Goal: Task Accomplishment & Management: Use online tool/utility

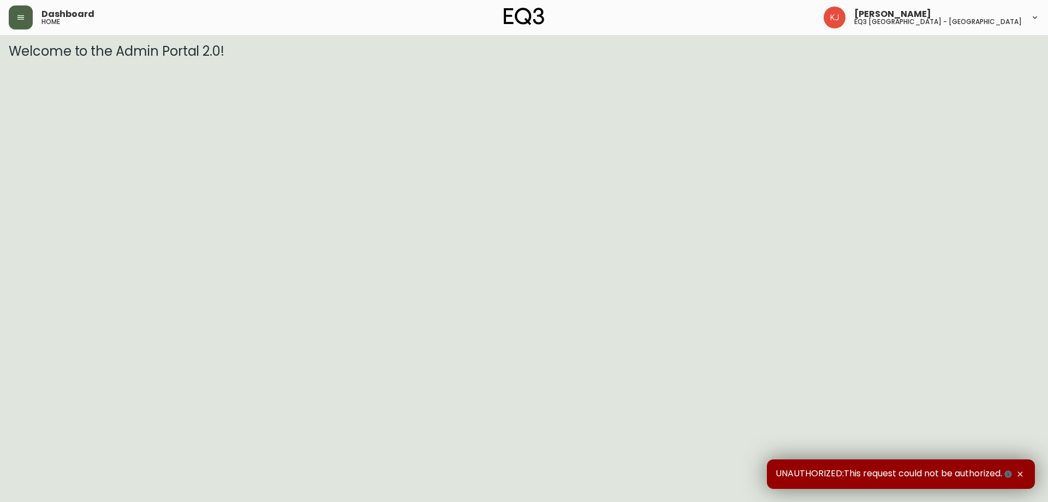
click at [25, 20] on button "button" at bounding box center [21, 17] width 24 height 24
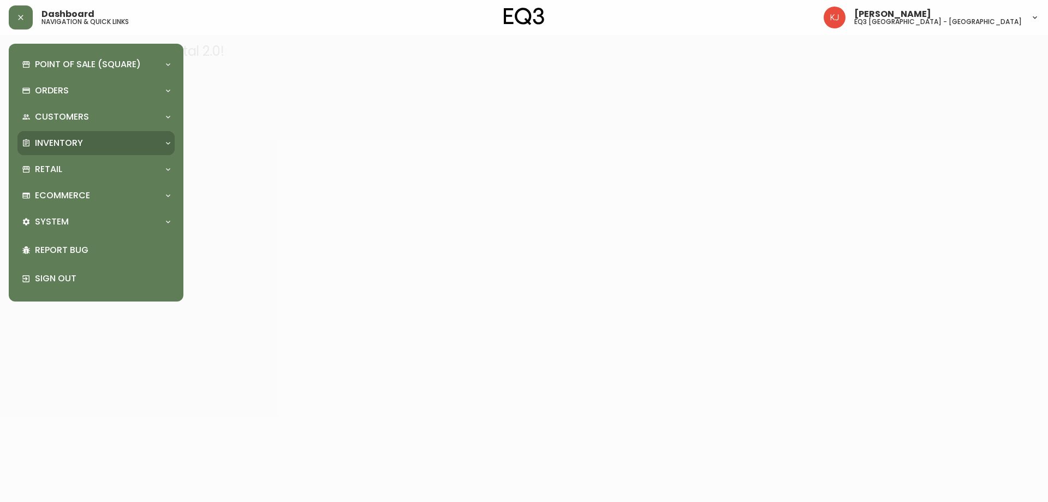
click at [62, 139] on p "Inventory" at bounding box center [59, 143] width 48 height 12
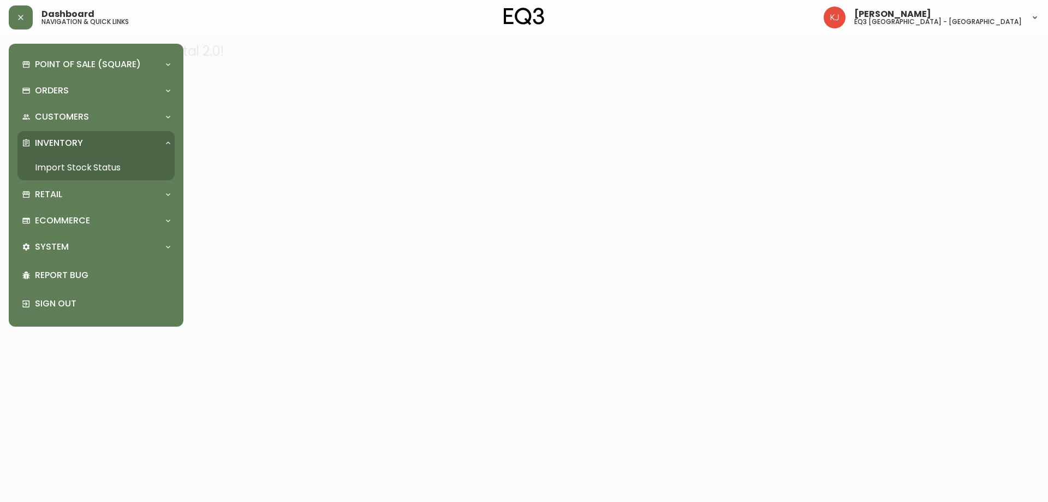
click at [121, 163] on link "Import Stock Status" at bounding box center [95, 167] width 157 height 25
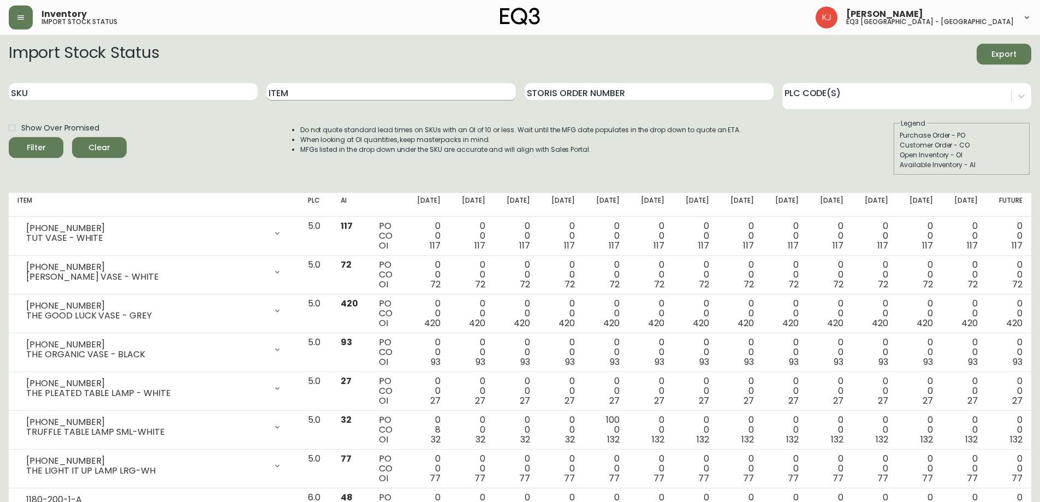
click at [308, 91] on input "Item" at bounding box center [390, 91] width 249 height 17
click at [9, 137] on button "Filter" at bounding box center [36, 147] width 55 height 21
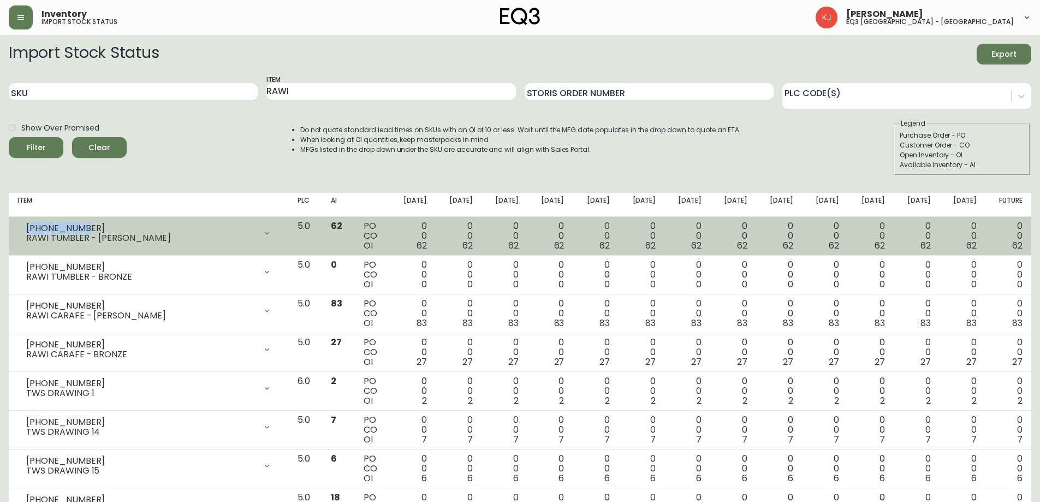
drag, startPoint x: 76, startPoint y: 228, endPoint x: 14, endPoint y: 221, distance: 62.6
click at [14, 221] on td "[PHONE_NUMBER] RAWI TUMBLER - [PERSON_NAME] Opening Balance 62 ( [DATE] ) Avail…" at bounding box center [149, 236] width 280 height 39
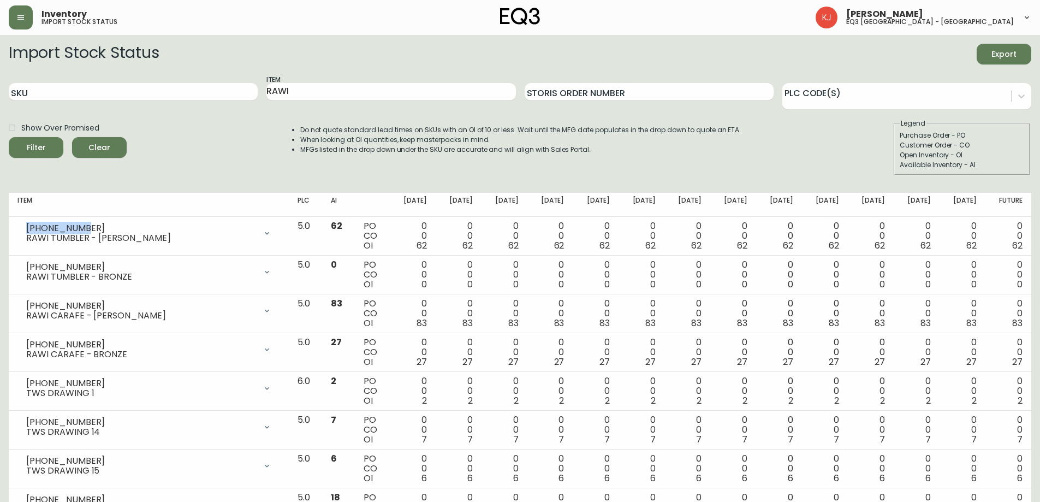
copy div "[PHONE_NUMBER]"
click at [155, 133] on div "Show Over Promised Filter Clear Do not quote standard lead times on SKUs with a…" at bounding box center [520, 146] width 1022 height 57
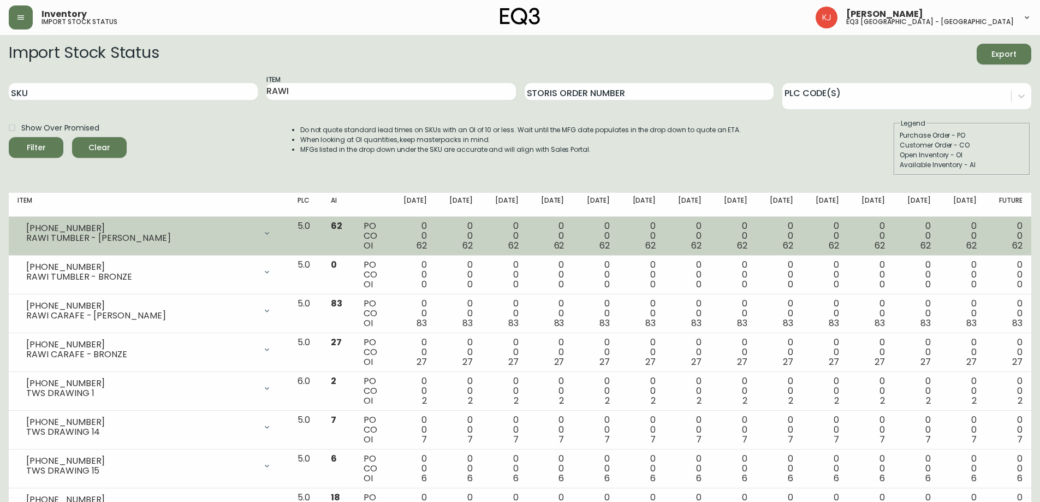
click at [61, 221] on div "[PHONE_NUMBER] RAWI TUMBLER - [PERSON_NAME]" at bounding box center [148, 233] width 263 height 24
click at [62, 228] on div "[PHONE_NUMBER]" at bounding box center [141, 228] width 230 height 10
click at [69, 228] on div "[PHONE_NUMBER]" at bounding box center [141, 228] width 230 height 10
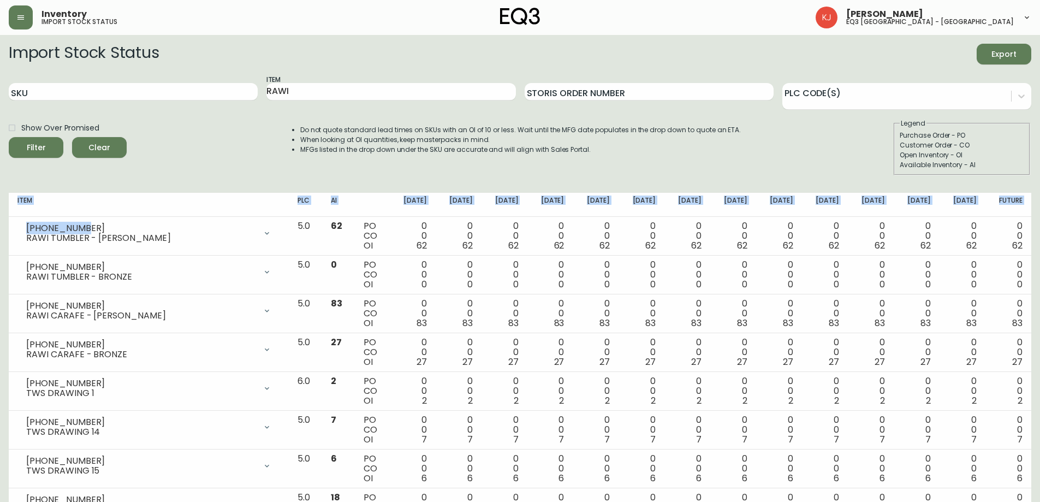
drag, startPoint x: 75, startPoint y: 228, endPoint x: 0, endPoint y: 219, distance: 75.8
click at [0, 219] on main "Import Stock Status Export SKU Item RAWI Storis Order Number PLC Code(s) Show O…" at bounding box center [520, 312] width 1040 height 555
copy table "Item PLC AI [DATE] Sep [DATE] Sep [DATE] Oct [DATE] Oct [DATE] [DATE] Nov [DATE…"
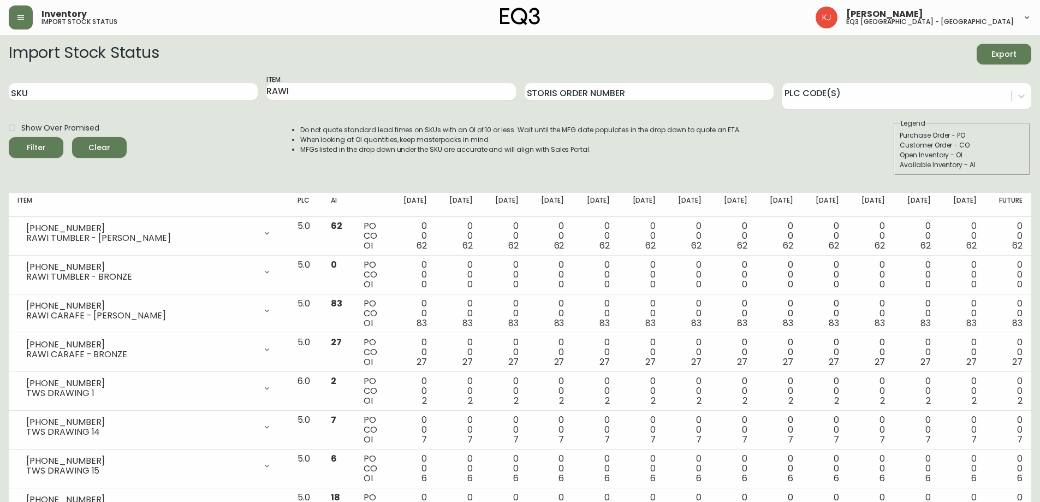
click at [205, 173] on div "Show Over Promised Filter Clear Do not quote standard lead times on SKUs with a…" at bounding box center [520, 146] width 1022 height 57
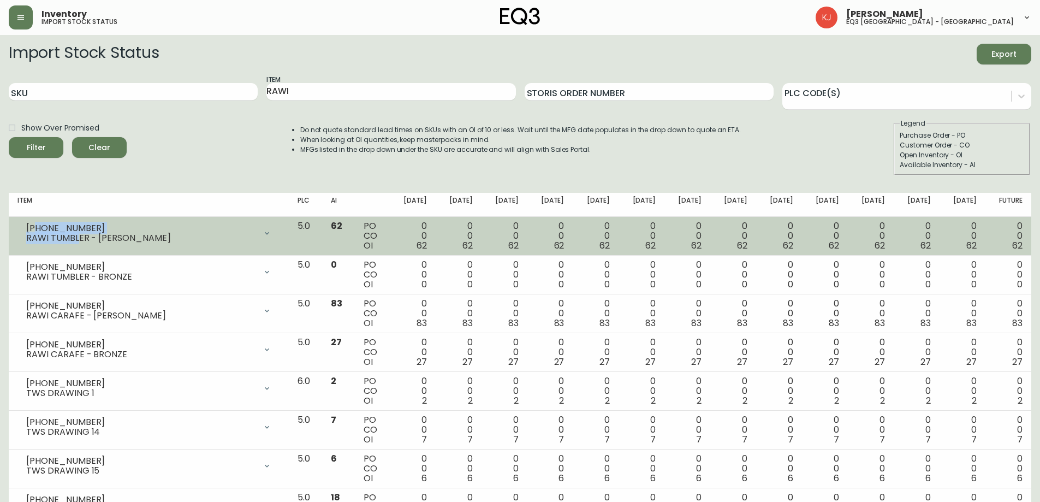
drag, startPoint x: 76, startPoint y: 231, endPoint x: 33, endPoint y: 221, distance: 44.0
click at [33, 221] on div "[PHONE_NUMBER] RAWI TUMBLER - [PERSON_NAME]" at bounding box center [148, 233] width 263 height 24
click at [24, 227] on div "[PHONE_NUMBER] RAWI TUMBLER - [PERSON_NAME]" at bounding box center [148, 233] width 263 height 24
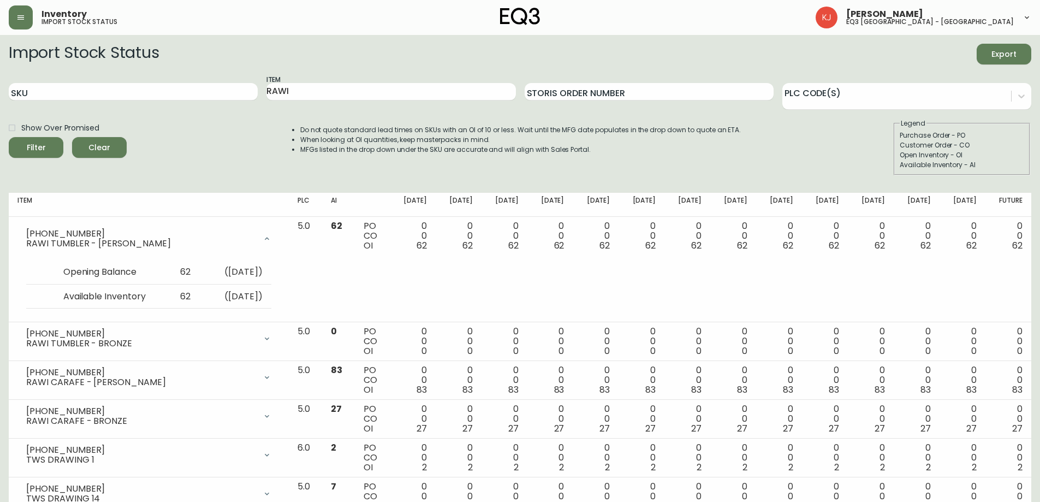
click at [49, 215] on th "Item" at bounding box center [149, 205] width 280 height 24
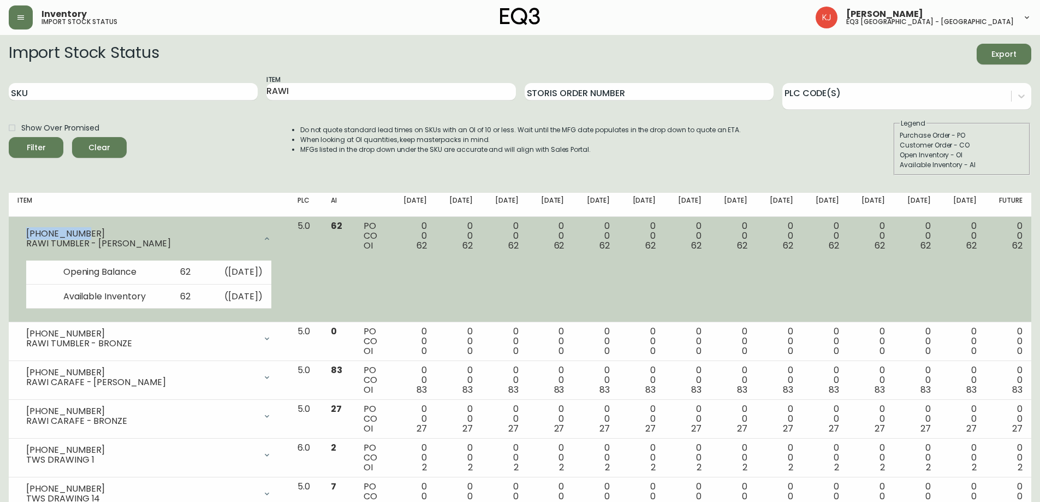
copy div "[PHONE_NUMBER]"
drag, startPoint x: 67, startPoint y: 233, endPoint x: 26, endPoint y: 227, distance: 41.4
click at [26, 229] on div "[PHONE_NUMBER]" at bounding box center [141, 234] width 230 height 10
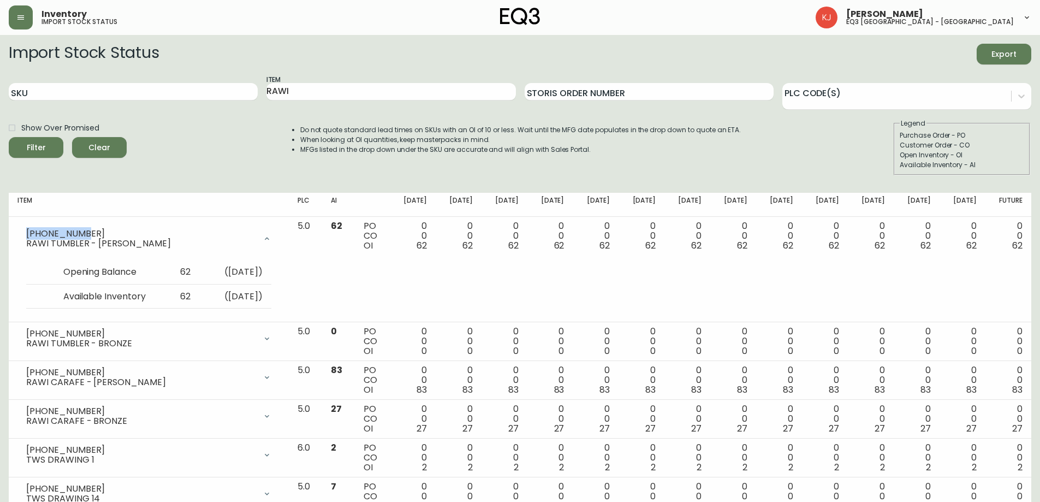
click at [734, 163] on div "Do not quote standard lead times on SKUs with an OI of 10 or less. Wait until t…" at bounding box center [509, 146] width 463 height 57
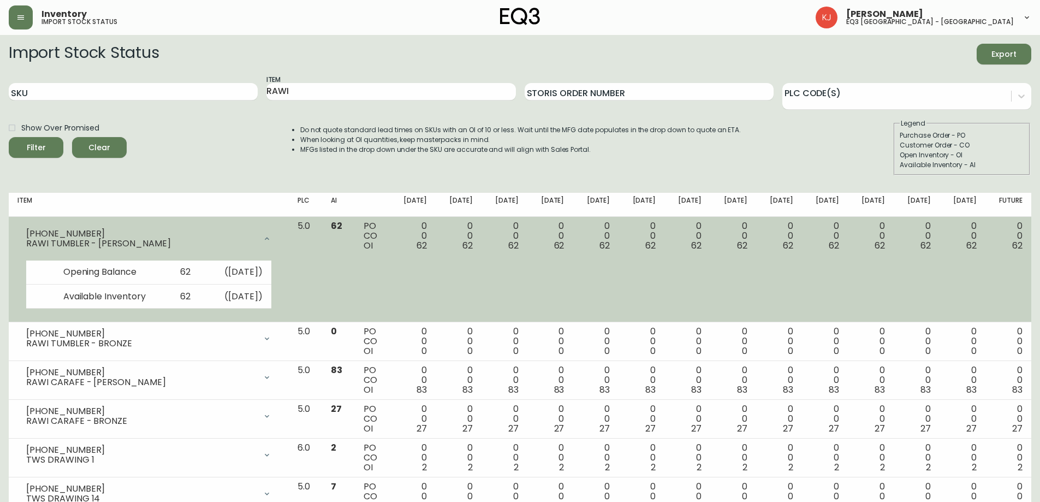
click at [271, 234] on icon at bounding box center [267, 238] width 9 height 9
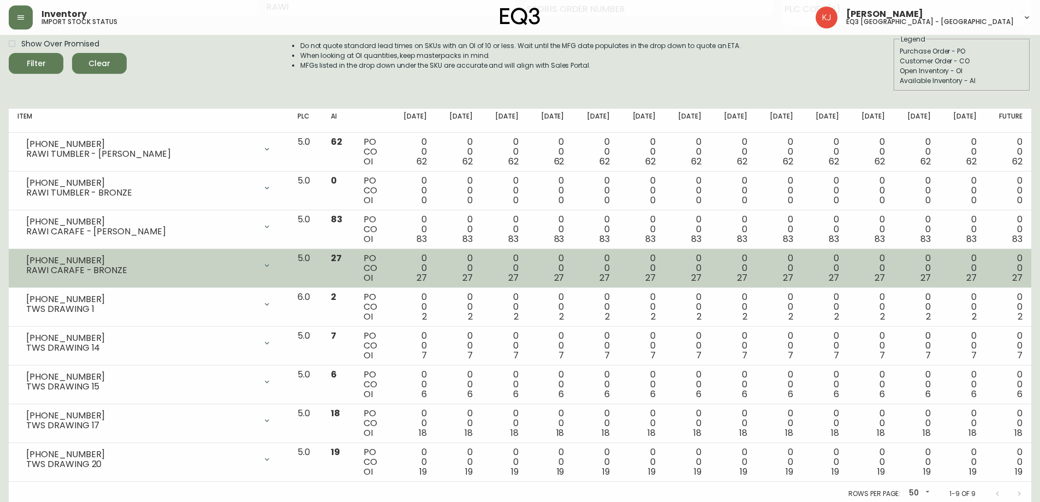
scroll to position [88, 0]
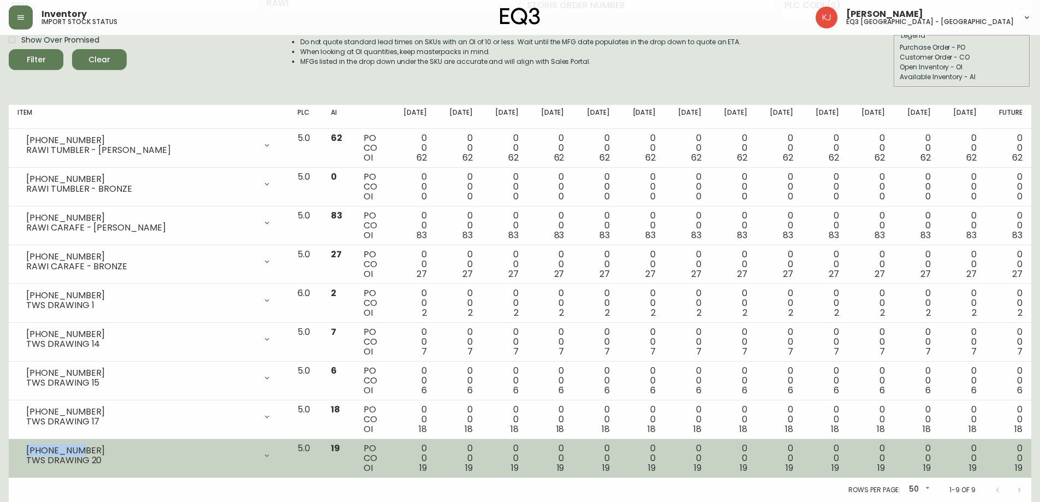
drag, startPoint x: 81, startPoint y: 447, endPoint x: 19, endPoint y: 442, distance: 62.4
click at [19, 442] on td "[PHONE_NUMBER] TWS DRAWING 20 Opening Balance 19 ( [DATE] ) Available Inventory…" at bounding box center [149, 458] width 280 height 39
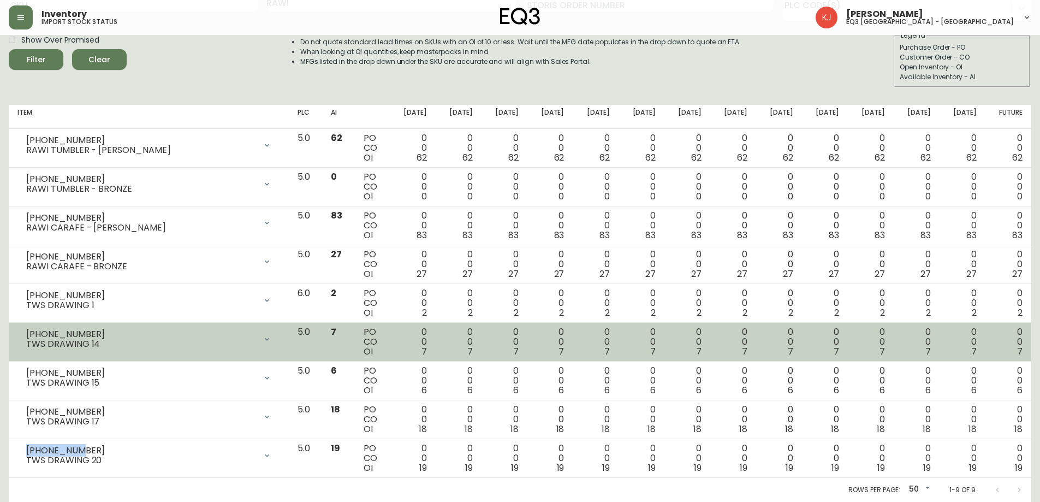
copy div "[PHONE_NUMBER]"
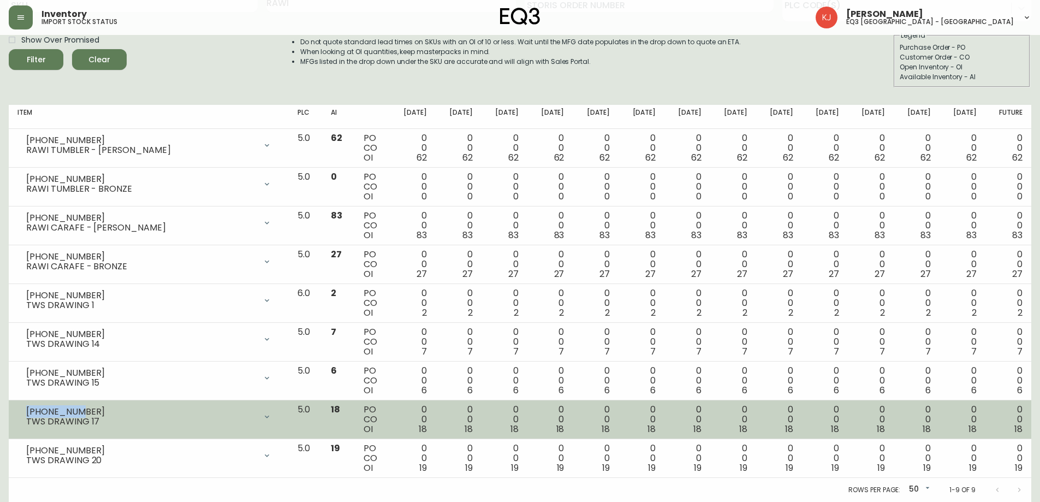
copy div "[PHONE_NUMBER]"
drag, startPoint x: 83, startPoint y: 414, endPoint x: 20, endPoint y: 413, distance: 62.8
click at [20, 413] on div "[PHONE_NUMBER] TWS DRAWING 17" at bounding box center [148, 417] width 263 height 24
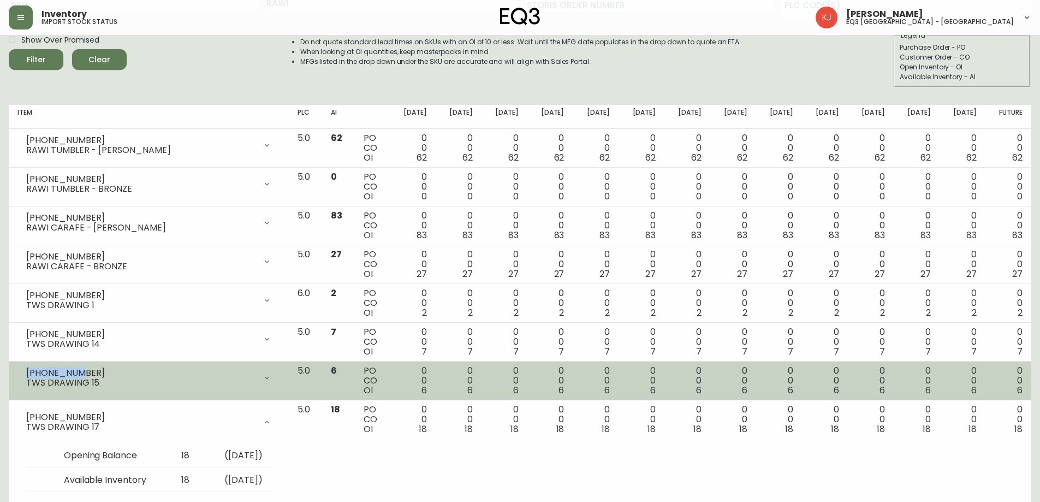
drag, startPoint x: 79, startPoint y: 373, endPoint x: 26, endPoint y: 376, distance: 52.5
click at [26, 376] on div "[PHONE_NUMBER]" at bounding box center [141, 373] width 230 height 10
copy div "[PHONE_NUMBER]"
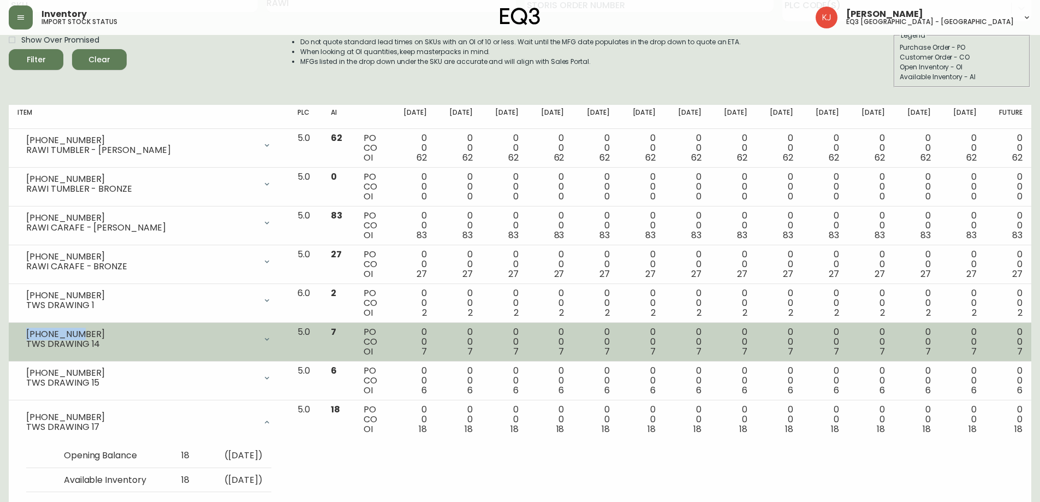
drag, startPoint x: 83, startPoint y: 334, endPoint x: 27, endPoint y: 332, distance: 55.7
click at [27, 332] on div "[PHONE_NUMBER]" at bounding box center [141, 334] width 230 height 10
copy div "[PHONE_NUMBER]"
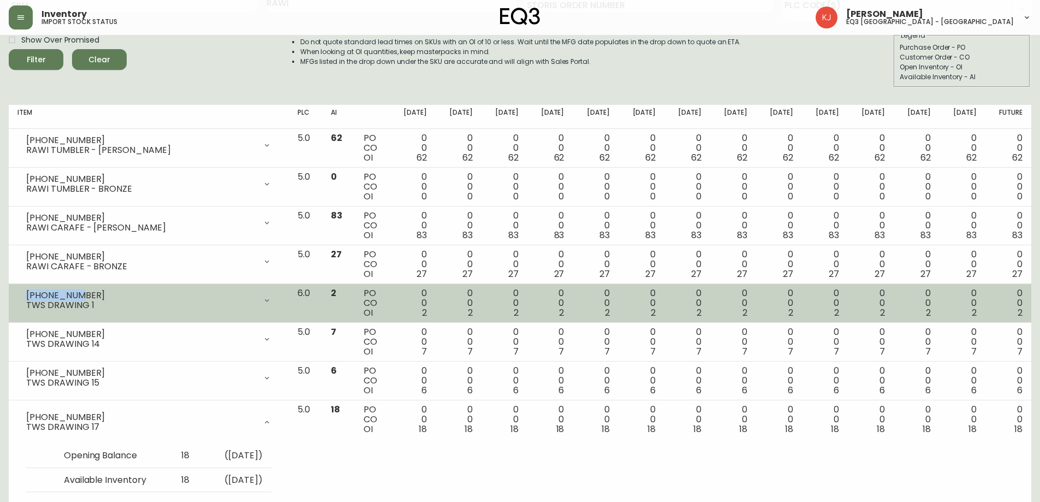
drag, startPoint x: 82, startPoint y: 295, endPoint x: 21, endPoint y: 292, distance: 61.8
click at [21, 292] on div "[PHONE_NUMBER] TWS DRAWING 1" at bounding box center [148, 300] width 263 height 24
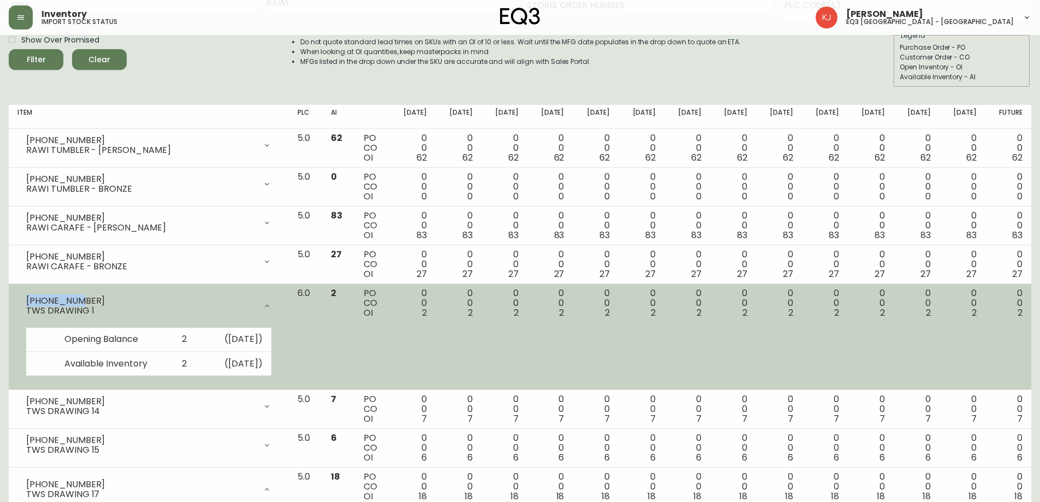
copy div "[PHONE_NUMBER]"
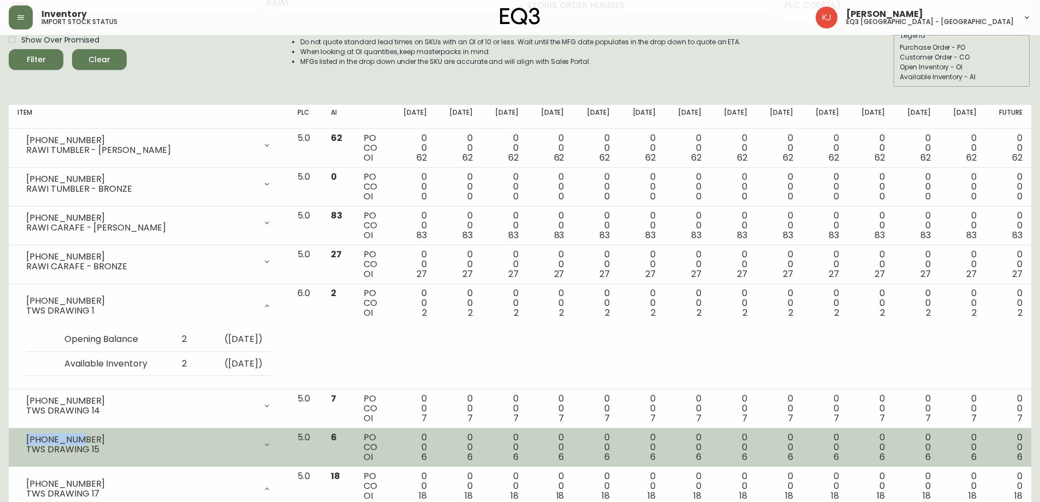
drag, startPoint x: 85, startPoint y: 437, endPoint x: 21, endPoint y: 437, distance: 63.9
click at [21, 437] on div "[PHONE_NUMBER] TWS DRAWING 15" at bounding box center [148, 444] width 263 height 24
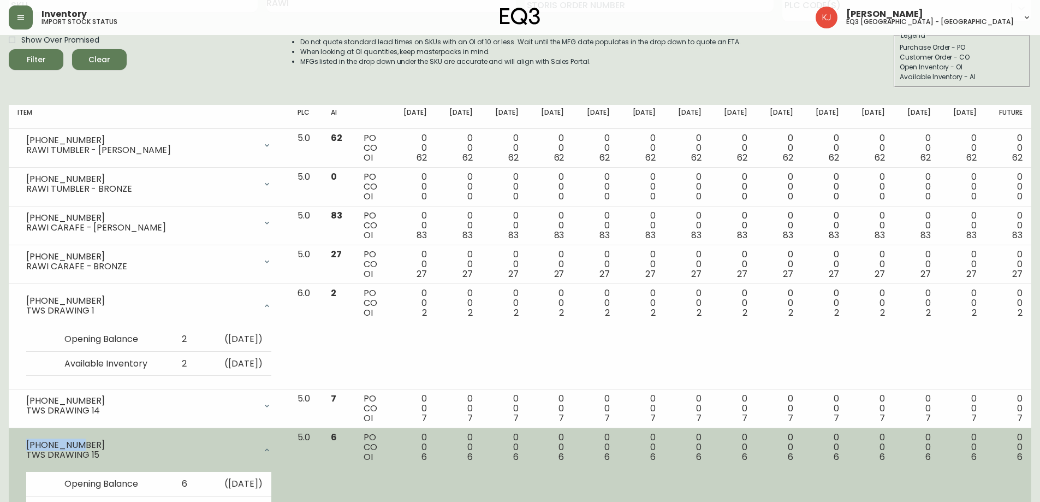
copy div "[PHONE_NUMBER]"
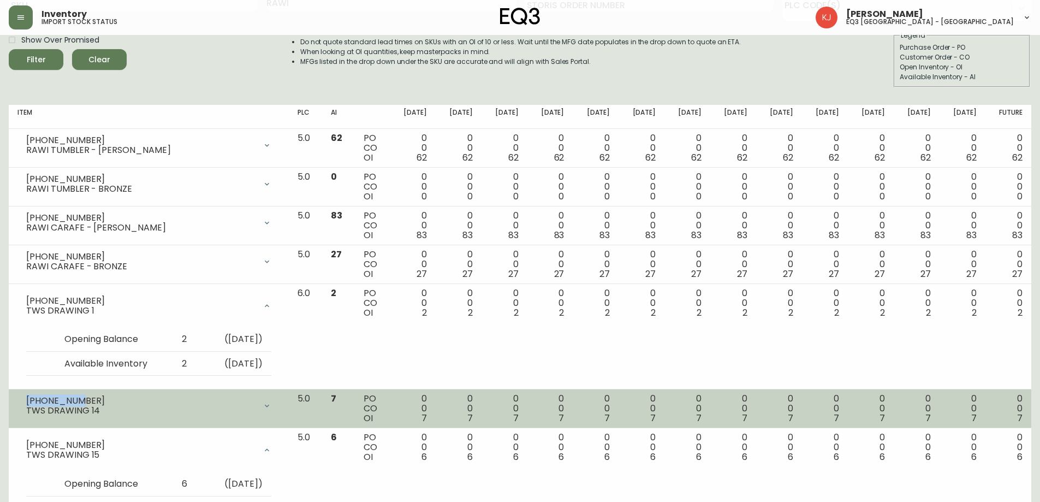
drag, startPoint x: 87, startPoint y: 401, endPoint x: 14, endPoint y: 395, distance: 73.9
click at [14, 395] on td "[PHONE_NUMBER] TWS DRAWING 14 Opening Balance 7 ( [DATE] ) Available Inventory …" at bounding box center [149, 408] width 280 height 39
copy div "[PHONE_NUMBER]"
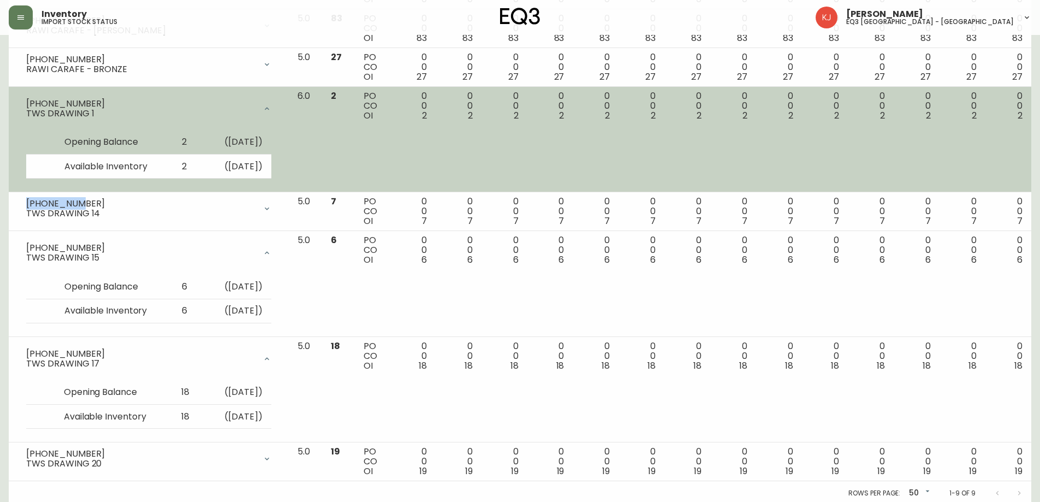
scroll to position [288, 0]
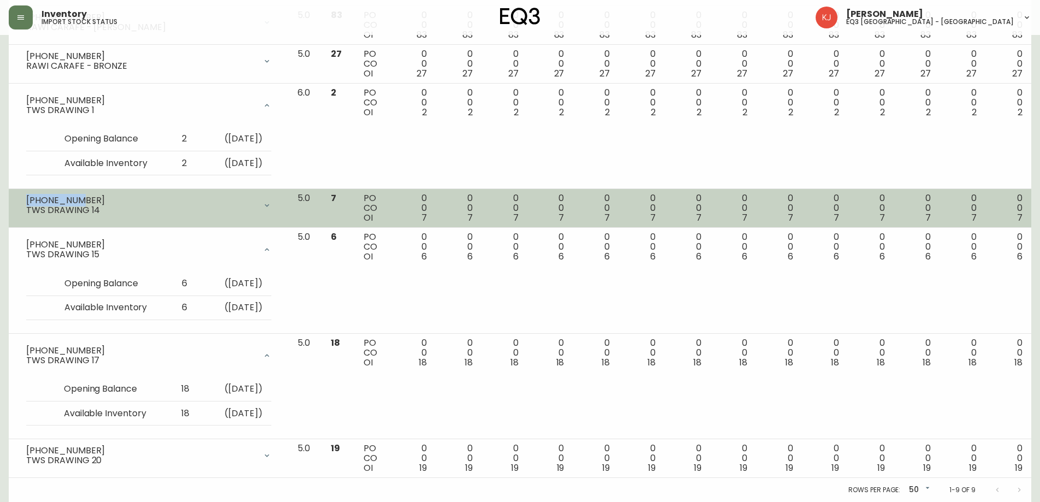
click at [98, 206] on div "TWS DRAWING 14" at bounding box center [141, 210] width 230 height 10
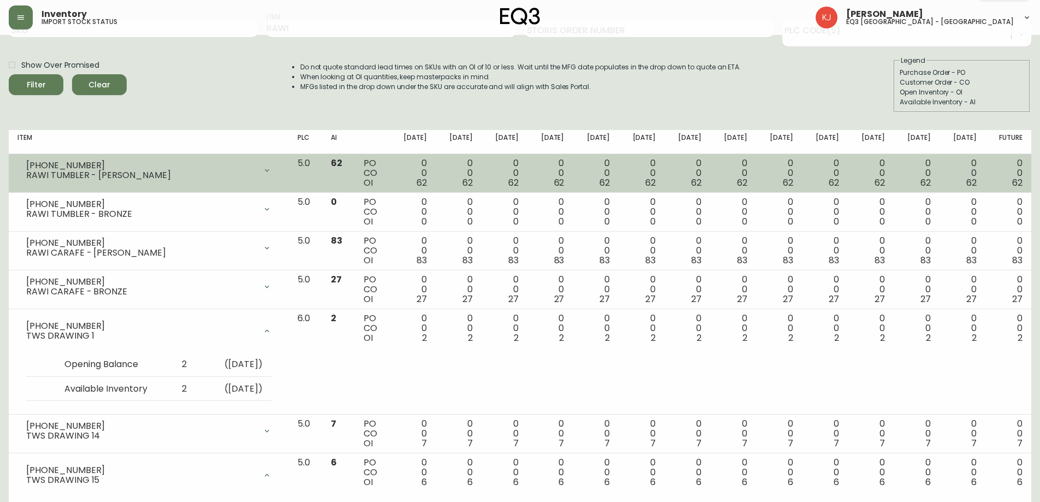
scroll to position [0, 0]
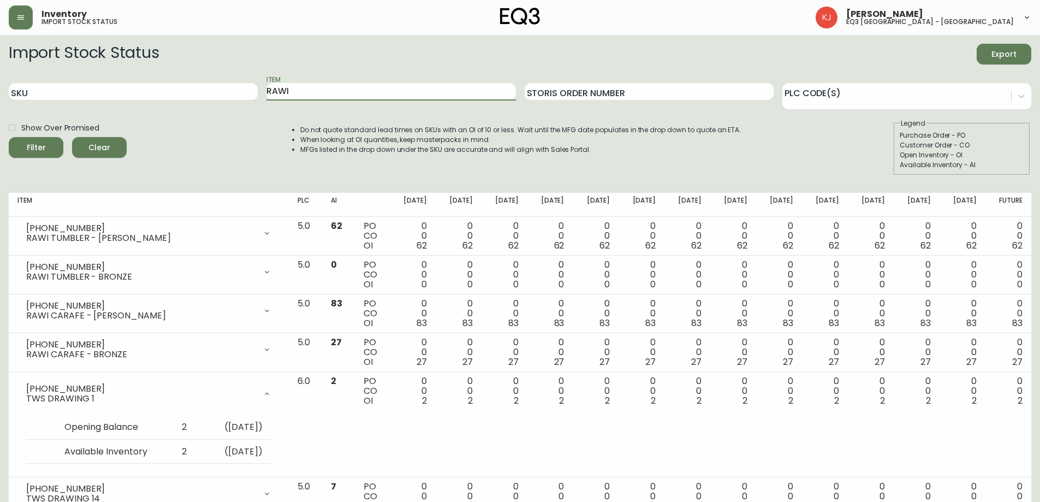
drag, startPoint x: 311, startPoint y: 97, endPoint x: 0, endPoint y: 80, distance: 311.6
click at [0, 79] on main "Import Stock Status Export SKU Item RAWI Storis Order Number PLC Code(s) Show O…" at bounding box center [520, 412] width 1040 height 755
click at [9, 137] on button "Filter" at bounding box center [36, 147] width 55 height 21
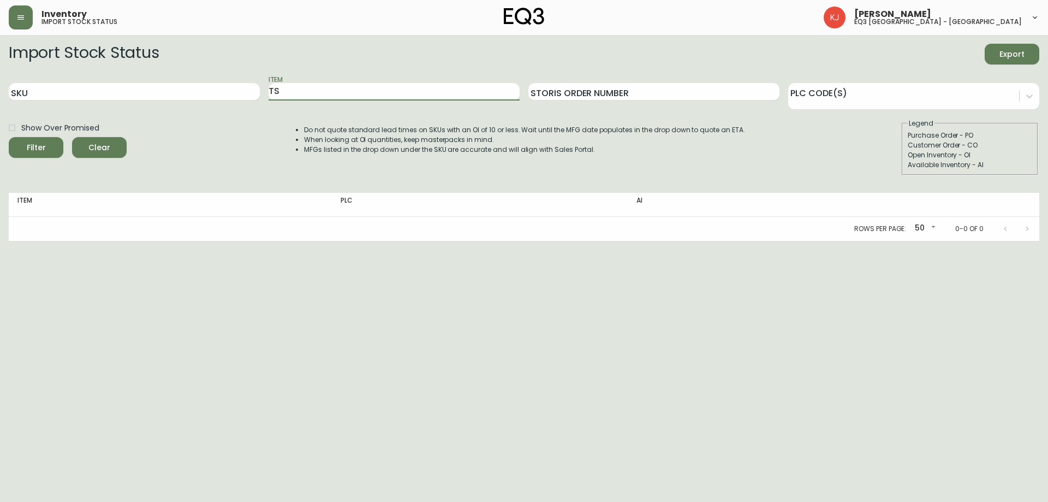
type input "T"
click at [9, 137] on button "Filter" at bounding box center [36, 147] width 55 height 21
type input "W"
type input "RAWI"
click at [9, 137] on button "Filter" at bounding box center [36, 147] width 55 height 21
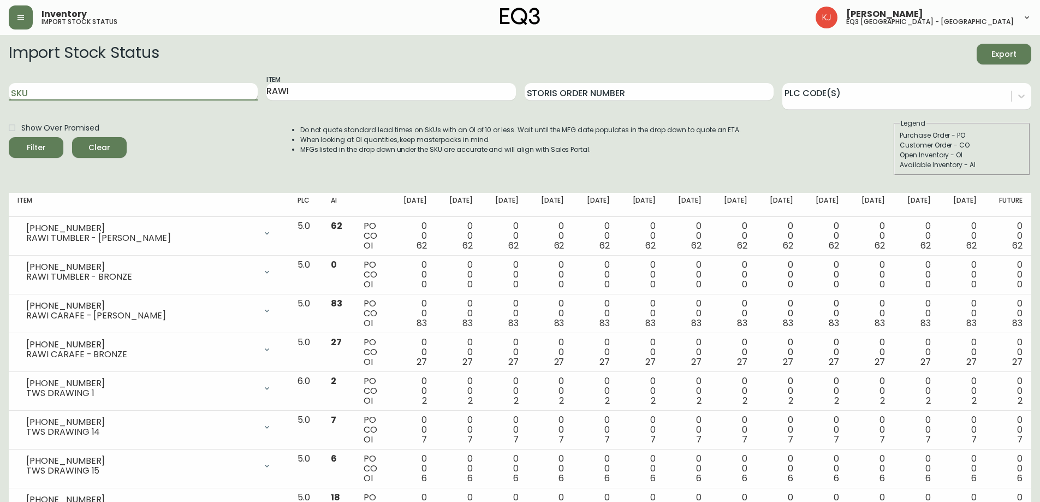
click at [96, 92] on input "SKU" at bounding box center [133, 91] width 249 height 17
type input "3340"
click at [9, 137] on button "Filter" at bounding box center [36, 147] width 55 height 21
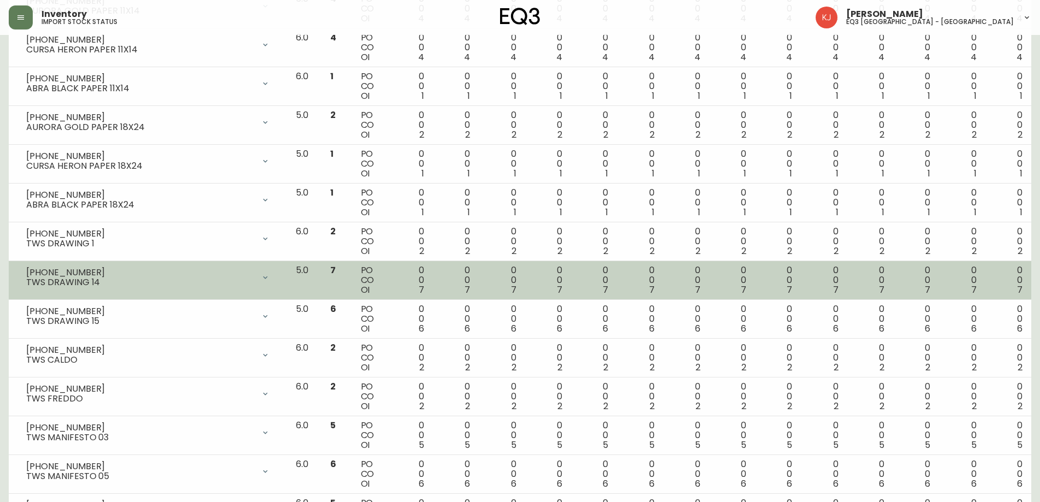
scroll to position [437, 0]
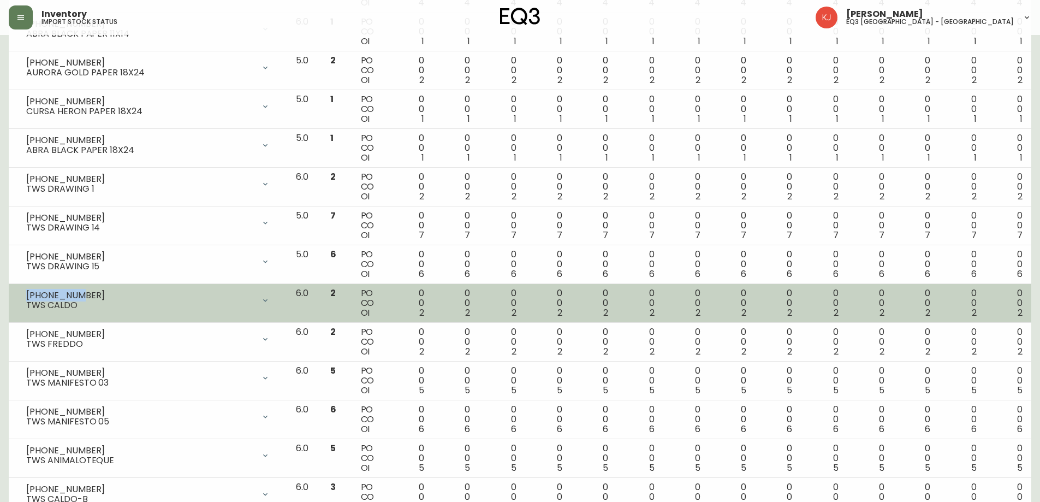
drag, startPoint x: 80, startPoint y: 294, endPoint x: 15, endPoint y: 296, distance: 65.5
click at [15, 296] on td "[PHONE_NUMBER] TWS CALDO Opening Balance 2 ( [DATE] ) Available Inventory 2 ( […" at bounding box center [148, 303] width 278 height 39
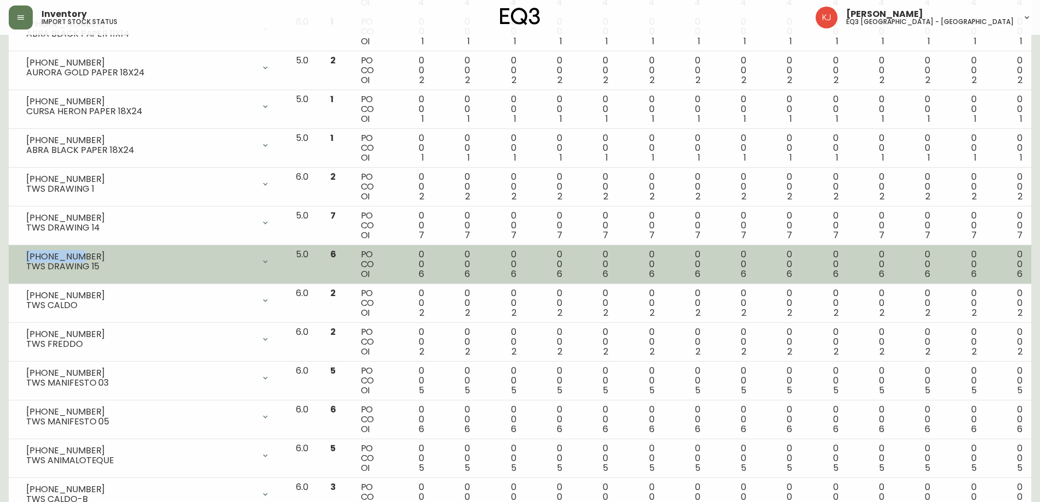
drag, startPoint x: 79, startPoint y: 254, endPoint x: 21, endPoint y: 252, distance: 57.4
click at [21, 252] on div "[PHONE_NUMBER] TWS DRAWING 15" at bounding box center [147, 261] width 261 height 24
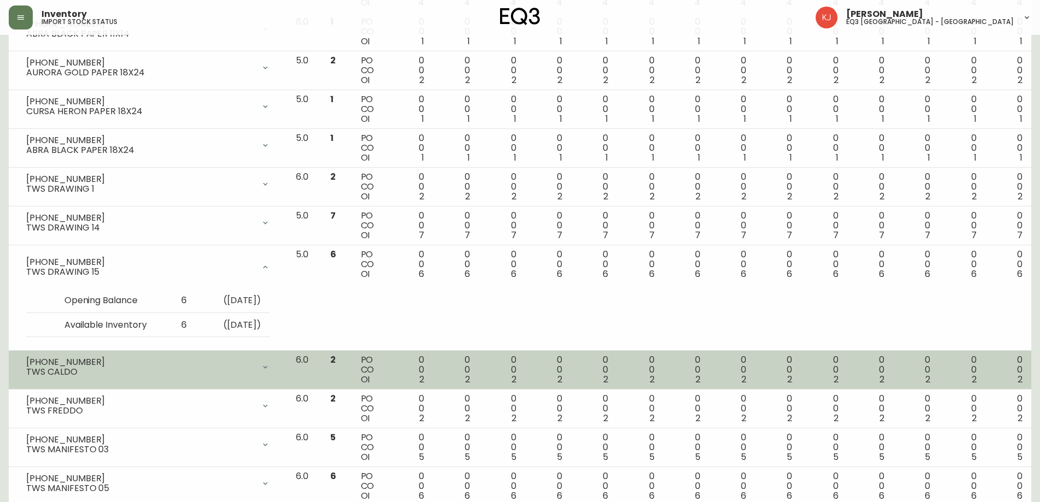
click at [92, 361] on div "[PHONE_NUMBER]" at bounding box center [140, 362] width 228 height 10
drag, startPoint x: 84, startPoint y: 359, endPoint x: 27, endPoint y: 359, distance: 56.2
click at [27, 359] on div "[PHONE_NUMBER]" at bounding box center [140, 362] width 228 height 10
click at [103, 371] on div "TWS CALDO" at bounding box center [140, 372] width 228 height 10
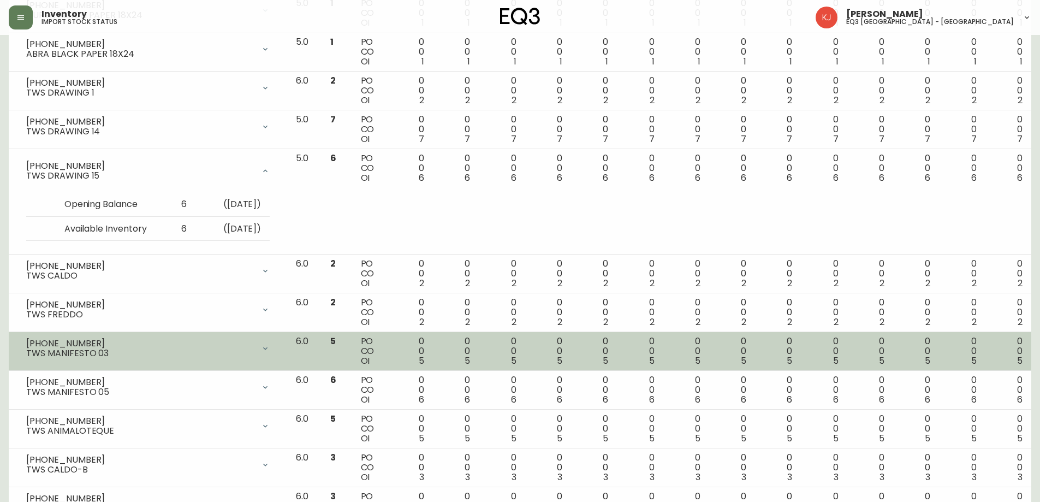
scroll to position [546, 0]
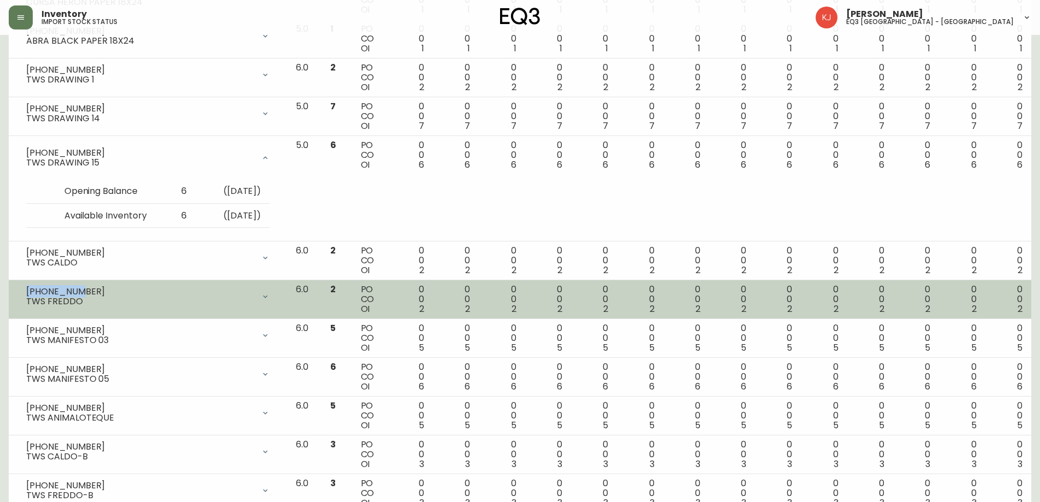
drag, startPoint x: 79, startPoint y: 290, endPoint x: 27, endPoint y: 293, distance: 51.4
click at [27, 293] on div "[PHONE_NUMBER]" at bounding box center [140, 292] width 228 height 10
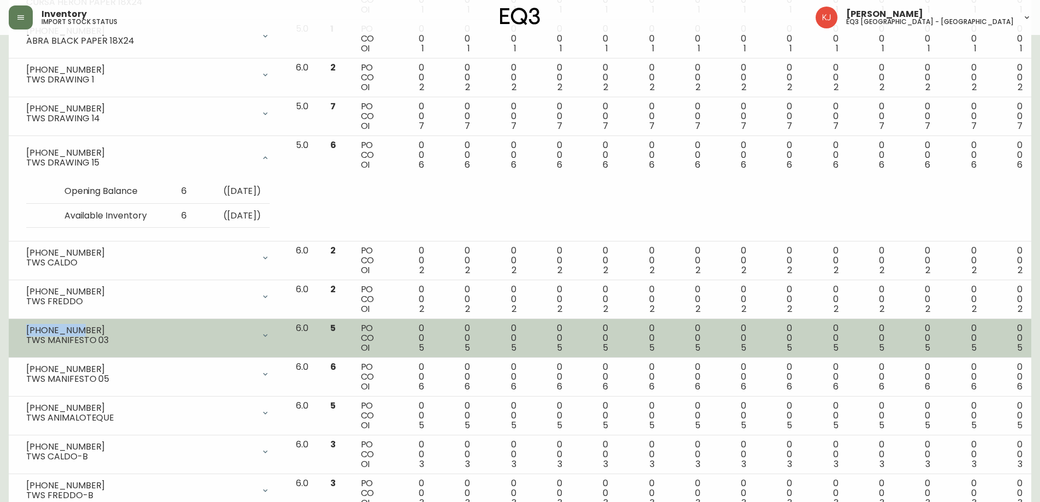
drag, startPoint x: 81, startPoint y: 329, endPoint x: 26, endPoint y: 328, distance: 55.1
click at [26, 328] on div "[PHONE_NUMBER]" at bounding box center [140, 330] width 228 height 10
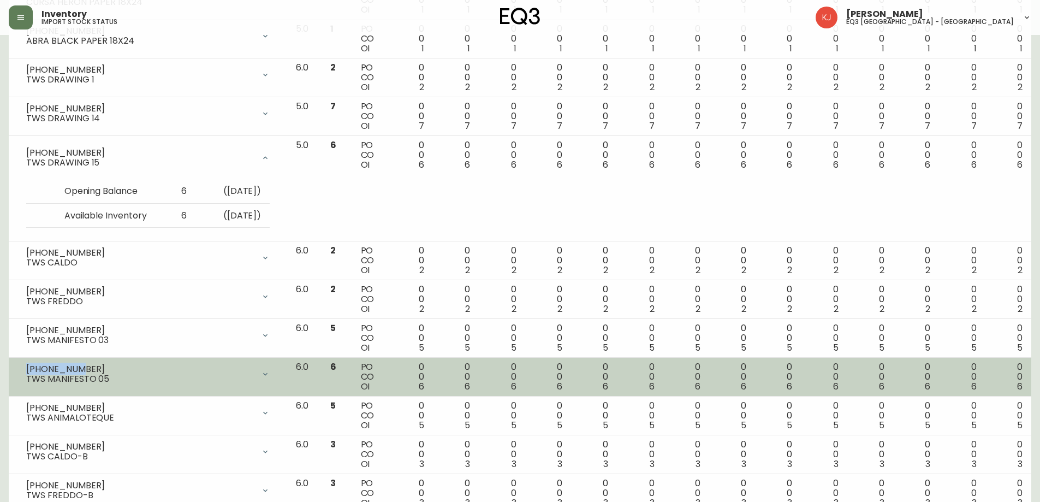
drag, startPoint x: 82, startPoint y: 367, endPoint x: 28, endPoint y: 363, distance: 54.2
click at [28, 364] on div "[PHONE_NUMBER]" at bounding box center [140, 369] width 228 height 10
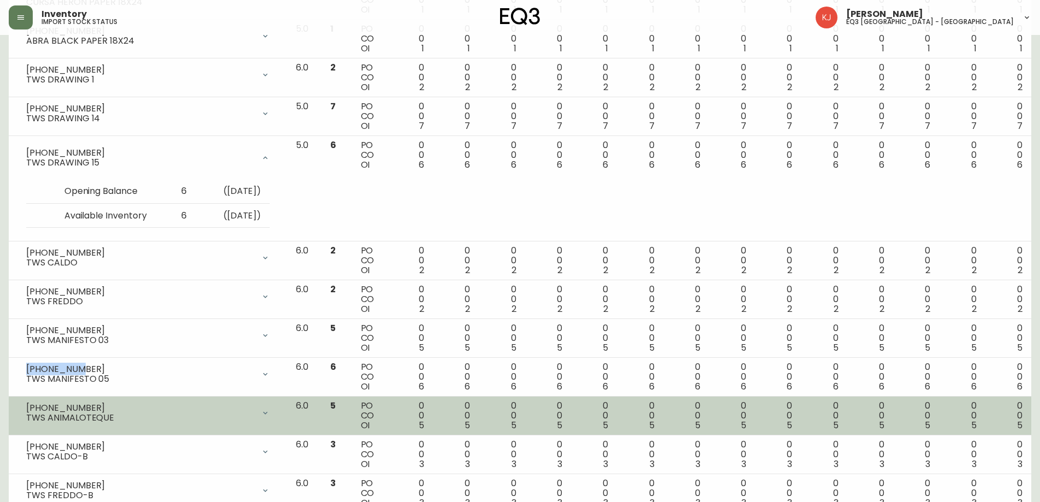
click at [79, 405] on div "[PHONE_NUMBER] TWS ANIMALOTEQUE" at bounding box center [147, 413] width 261 height 24
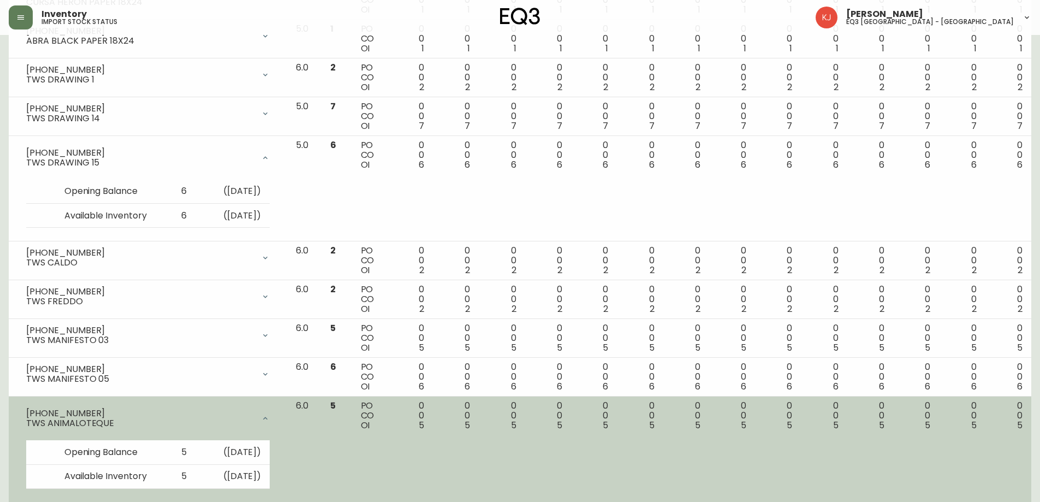
click at [79, 411] on div "[PHONE_NUMBER]" at bounding box center [140, 413] width 228 height 10
drag, startPoint x: 79, startPoint y: 411, endPoint x: 15, endPoint y: 402, distance: 64.9
click at [15, 402] on td "[PHONE_NUMBER] TWS ANIMALOTEQUE Opening Balance 5 ( [DATE] ) Available Inventor…" at bounding box center [148, 449] width 278 height 106
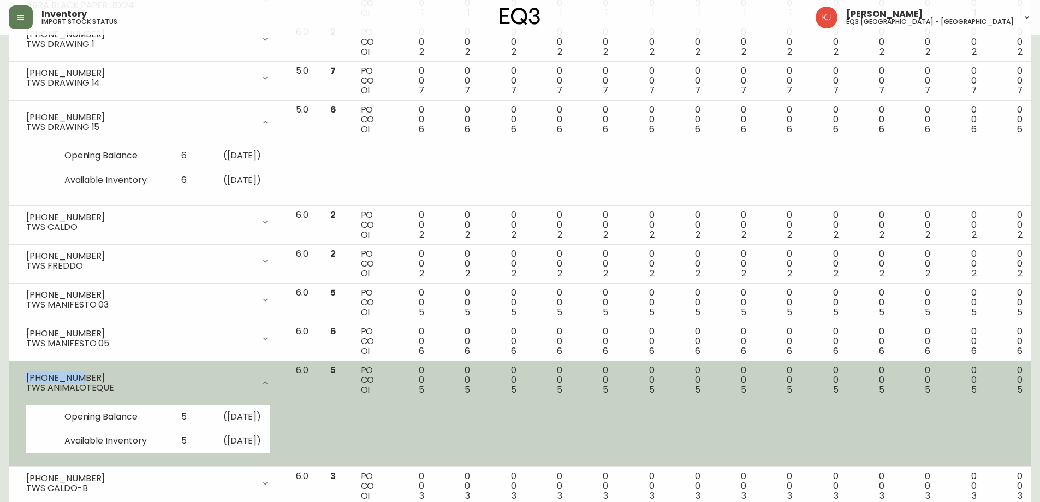
scroll to position [600, 0]
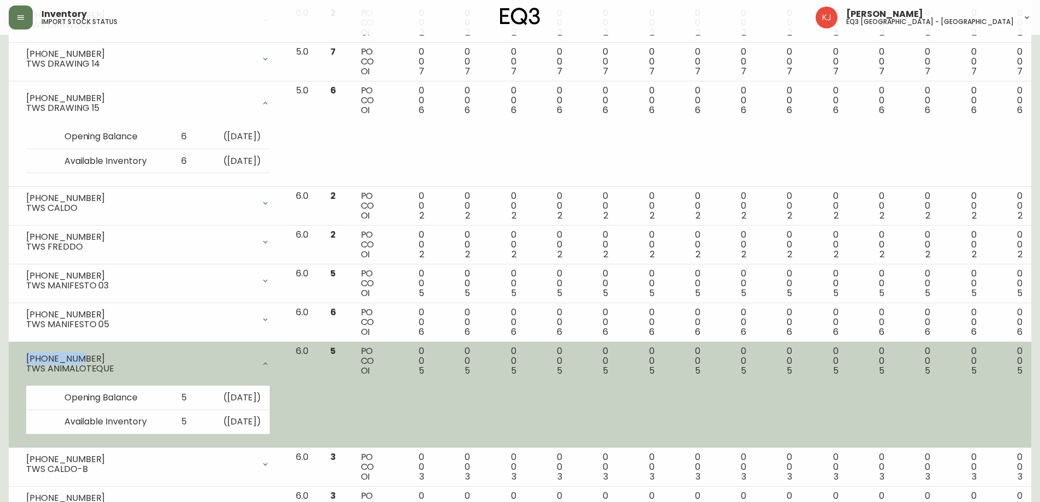
click at [276, 358] on div at bounding box center [265, 364] width 22 height 22
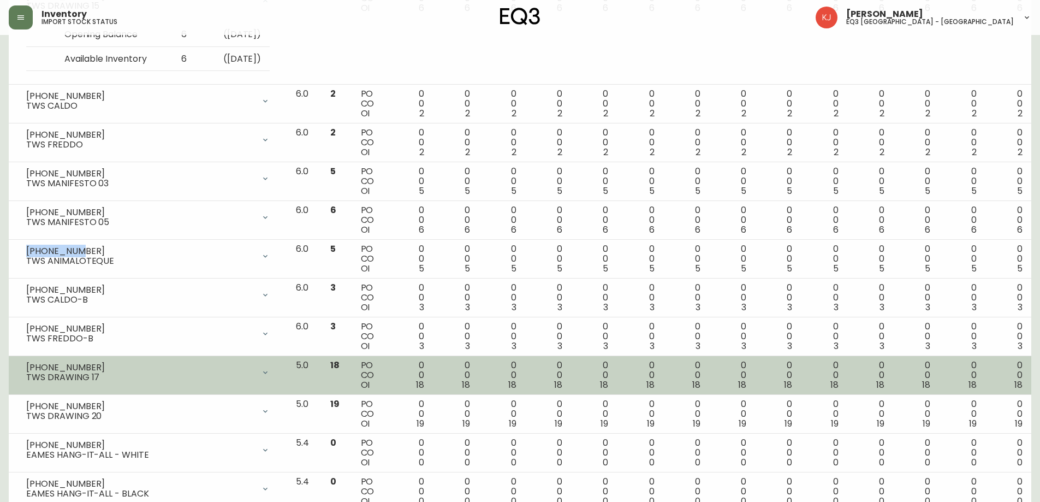
scroll to position [710, 0]
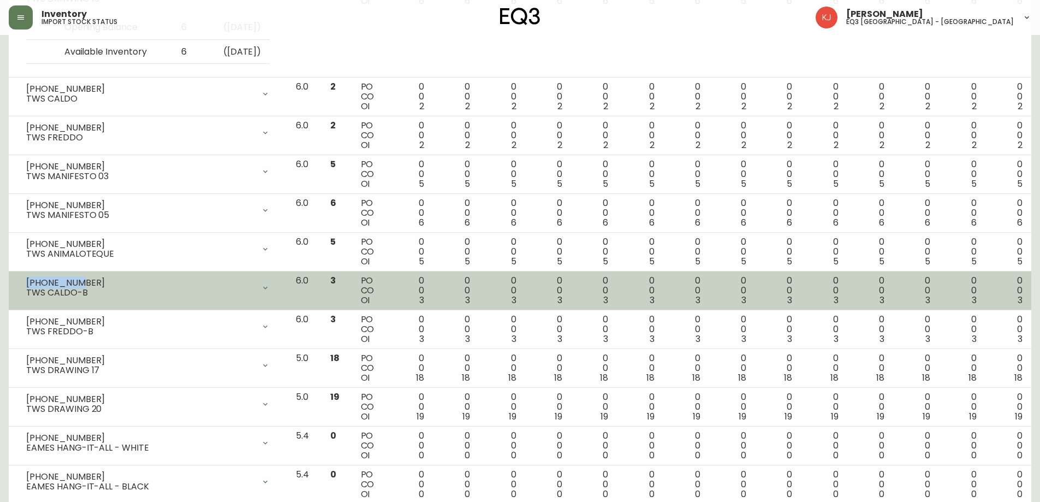
drag, startPoint x: 75, startPoint y: 282, endPoint x: 28, endPoint y: 276, distance: 47.9
click at [28, 276] on div "[PHONE_NUMBER] TWS CALDO-B" at bounding box center [147, 288] width 261 height 24
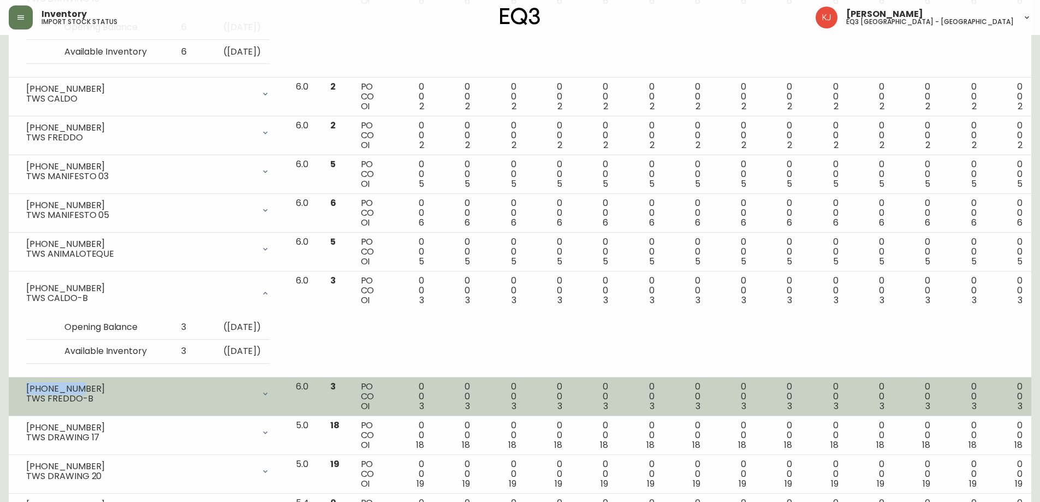
drag, startPoint x: 82, startPoint y: 386, endPoint x: 28, endPoint y: 385, distance: 53.5
click at [28, 385] on div "[PHONE_NUMBER]" at bounding box center [140, 389] width 228 height 10
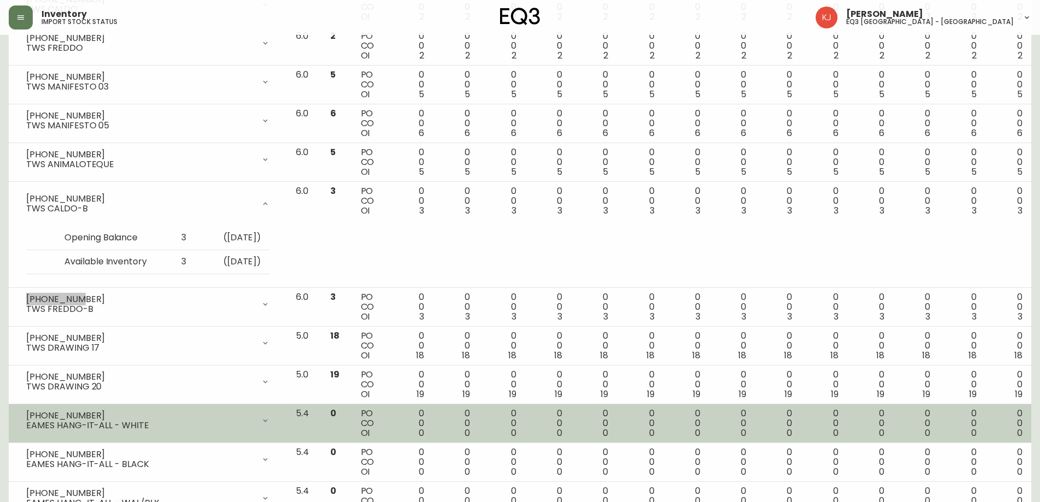
scroll to position [819, 0]
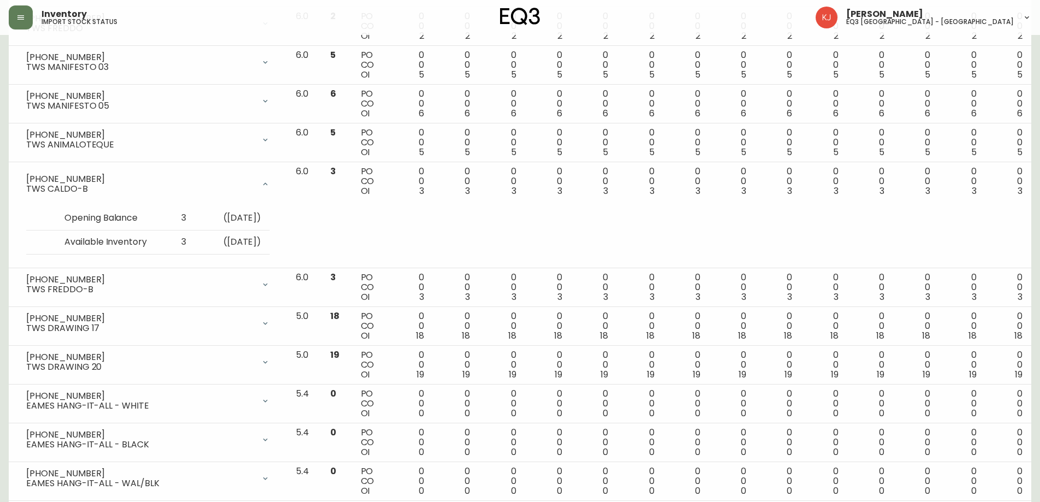
click at [998, 5] on div "Inventory import stock status [PERSON_NAME] eq3 [GEOGRAPHIC_DATA] - [GEOGRAPHIC…" at bounding box center [520, 17] width 1022 height 35
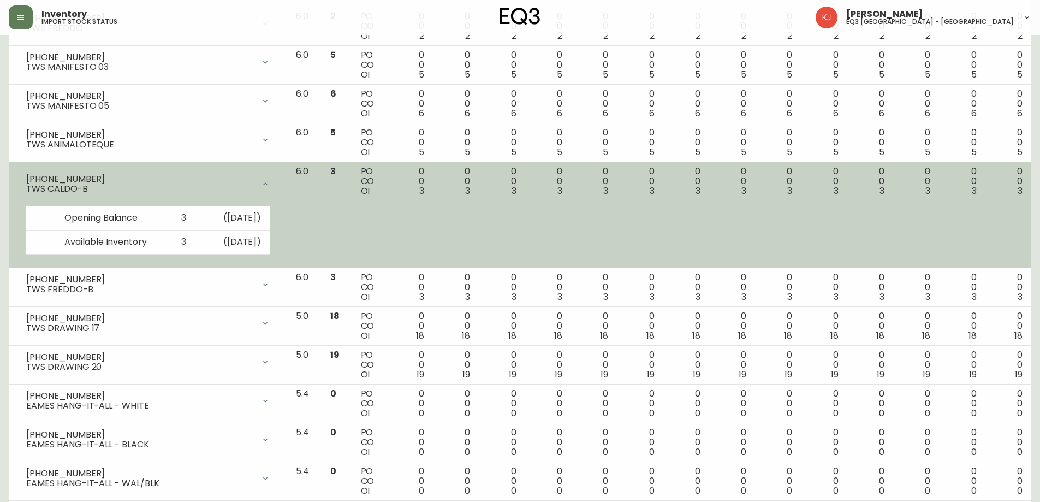
click at [276, 179] on div at bounding box center [265, 184] width 22 height 22
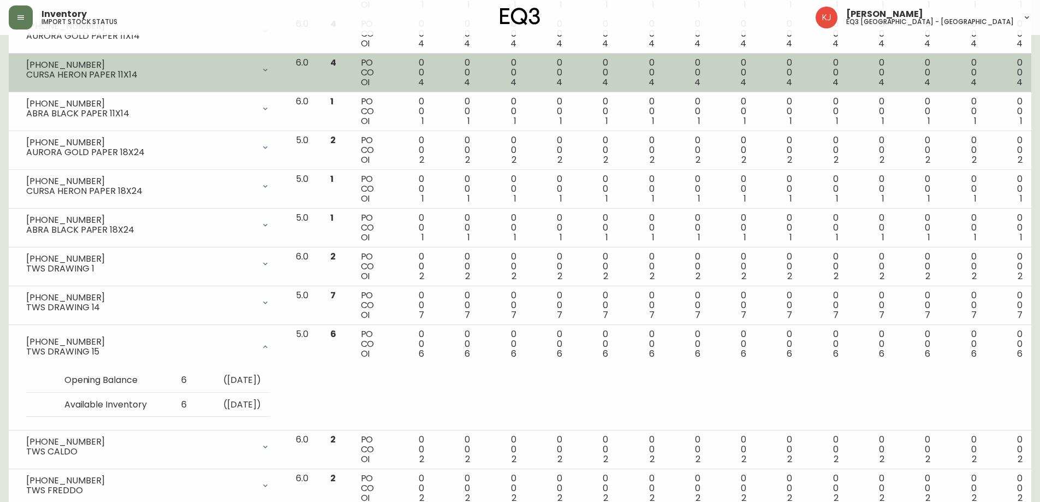
scroll to position [377, 0]
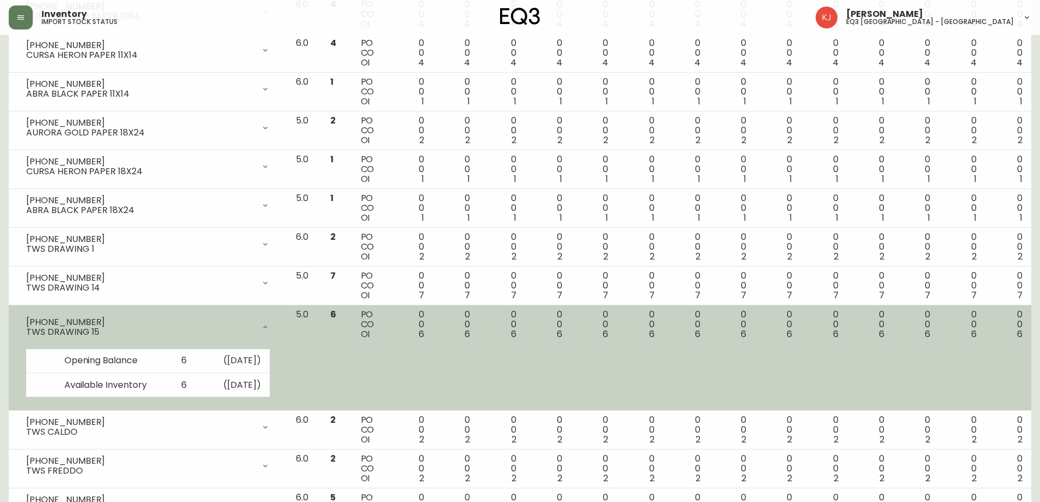
click at [276, 319] on div at bounding box center [265, 327] width 22 height 22
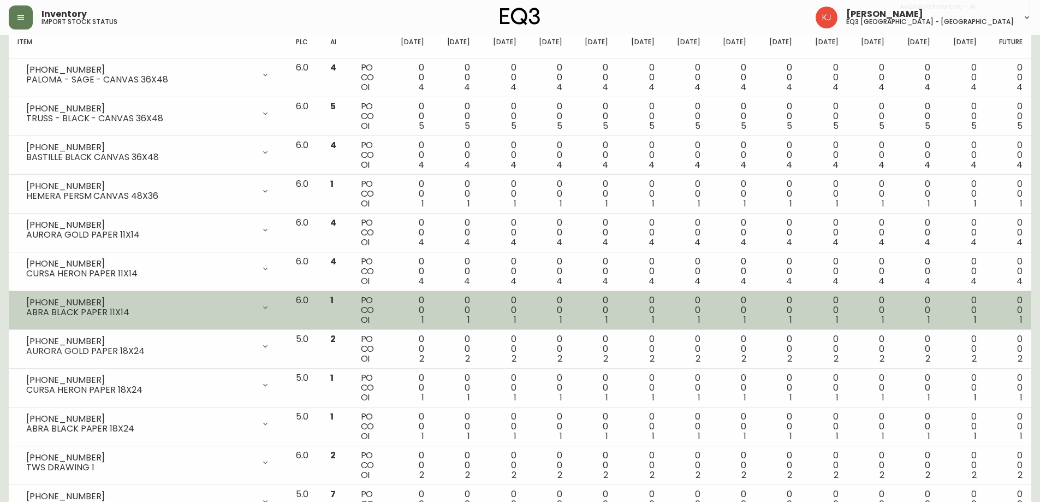
scroll to position [0, 0]
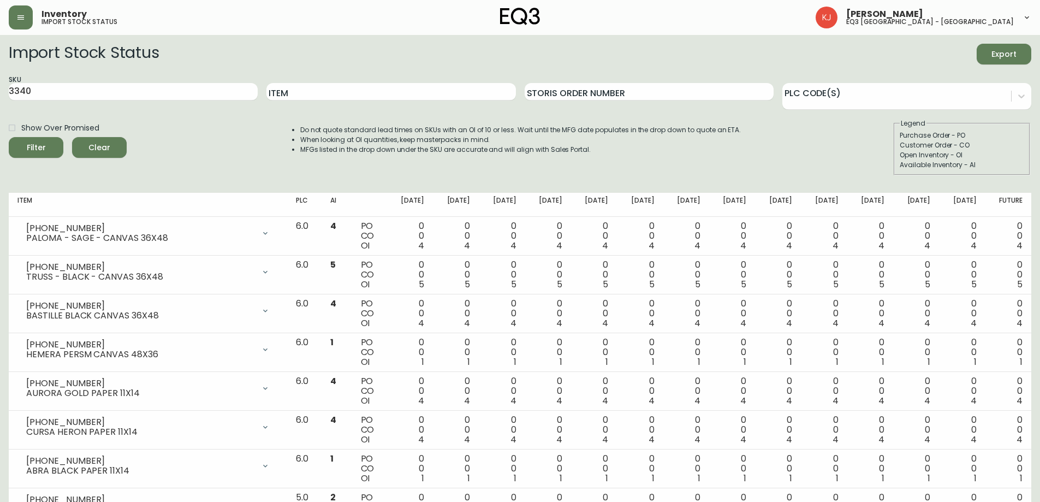
click at [322, 118] on div "Do not quote standard lead times on SKUs with an OI of 10 or less. Wait until t…" at bounding box center [509, 146] width 463 height 57
